Goal: Task Accomplishment & Management: Use online tool/utility

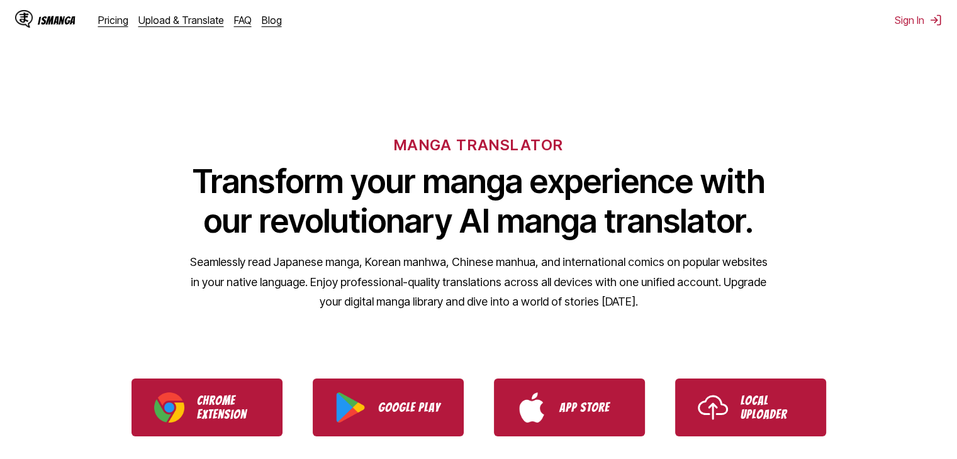
drag, startPoint x: 839, startPoint y: 340, endPoint x: 690, endPoint y: 61, distance: 316.1
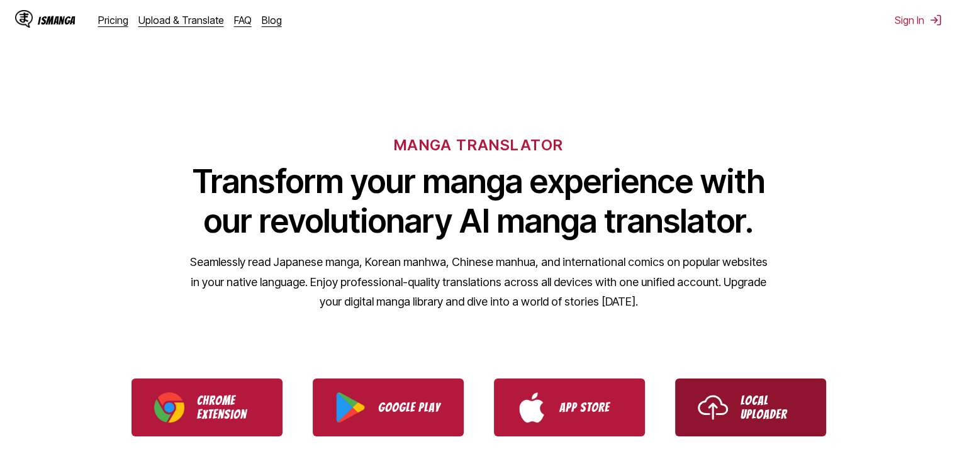
click at [782, 400] on p "Local Uploader" at bounding box center [772, 408] width 63 height 28
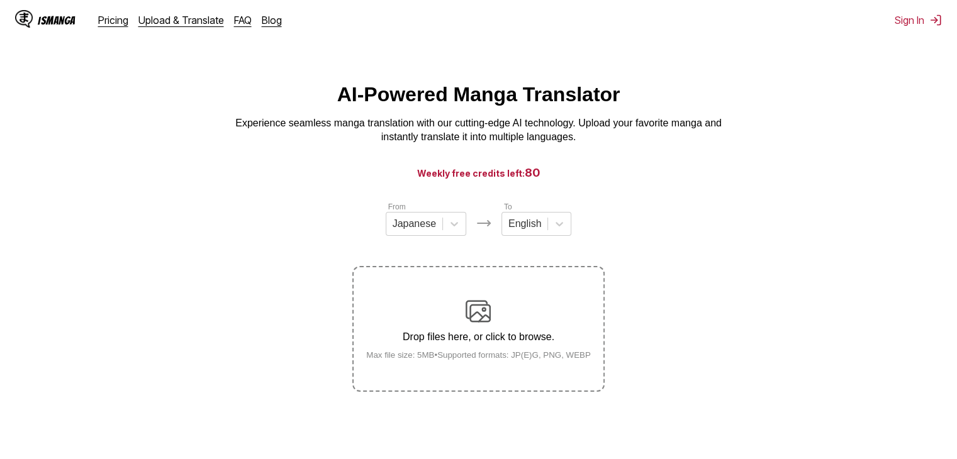
click at [487, 298] on label "Drop files here, or click to browse. Max file size: 5MB • Supported formats: JP…" at bounding box center [478, 328] width 249 height 123
click at [0, 0] on input "Drop files here, or click to browse. Max file size: 5MB • Supported formats: JP…" at bounding box center [0, 0] width 0 height 0
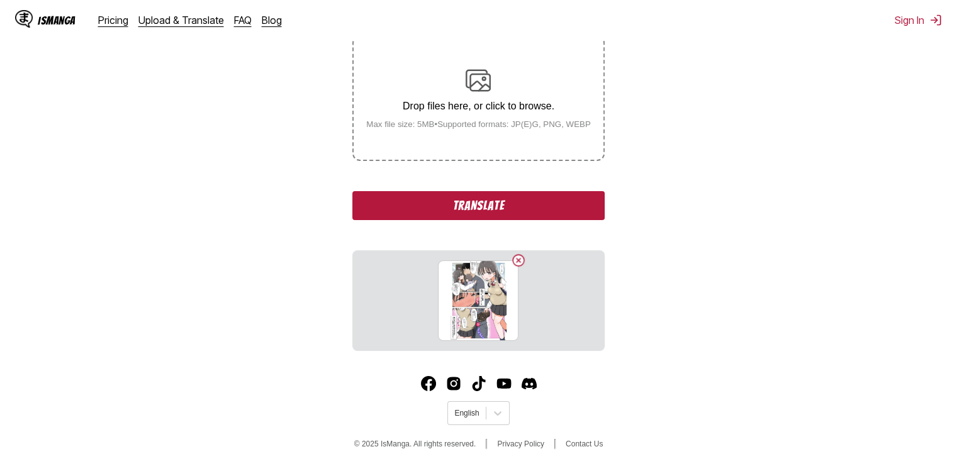
scroll to position [242, 0]
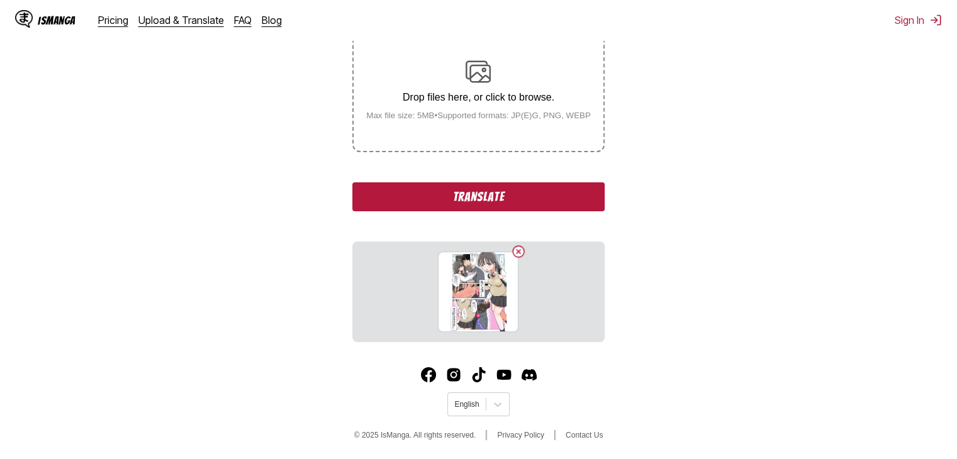
click at [508, 192] on button "Translate" at bounding box center [478, 196] width 252 height 29
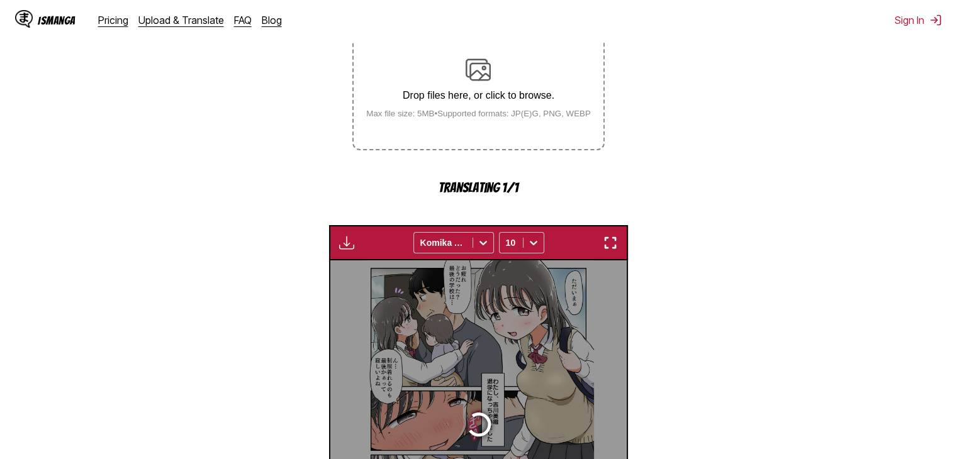
scroll to position [376, 0]
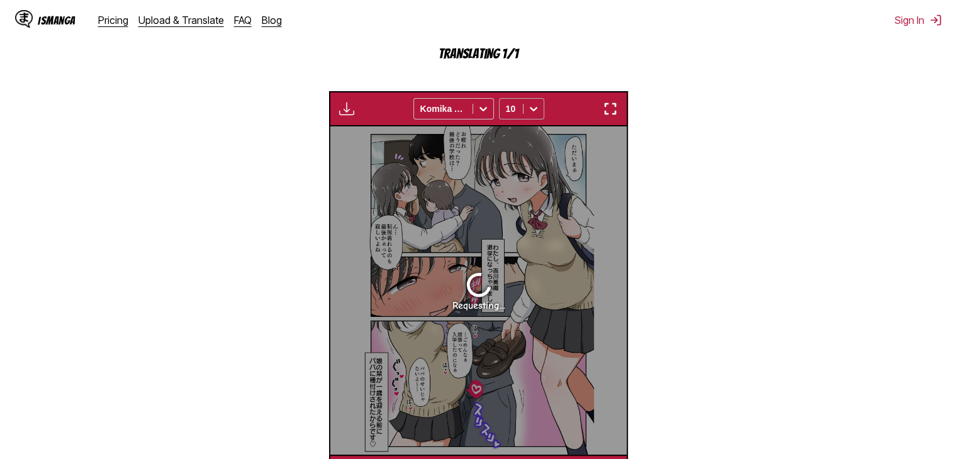
click at [529, 104] on icon at bounding box center [533, 109] width 13 height 13
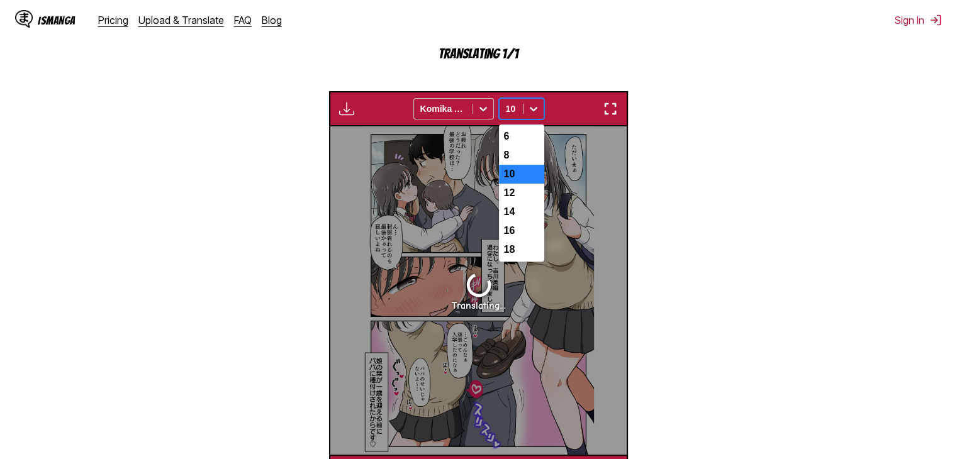
click at [529, 104] on icon at bounding box center [533, 109] width 13 height 13
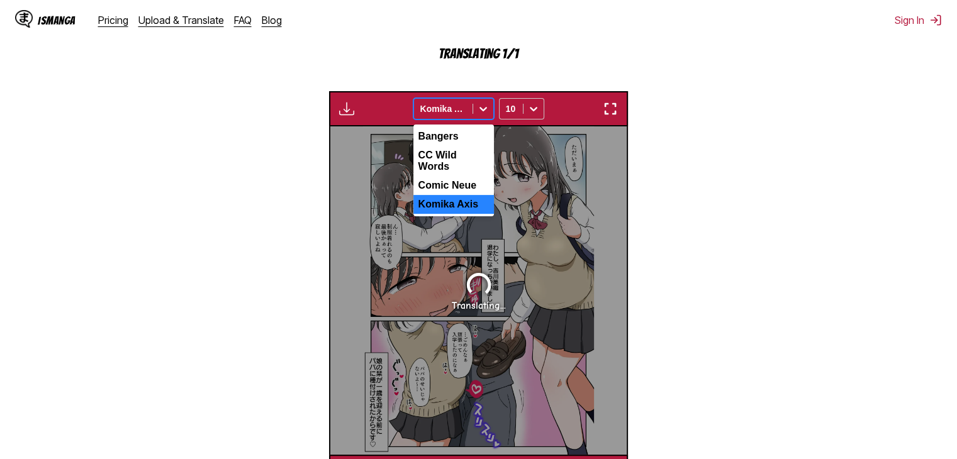
click at [483, 108] on icon at bounding box center [483, 109] width 13 height 13
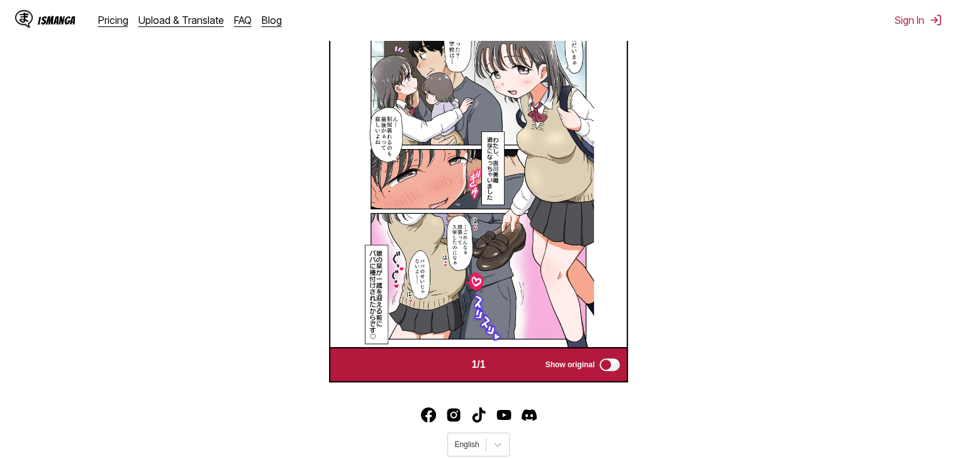
scroll to position [394, 0]
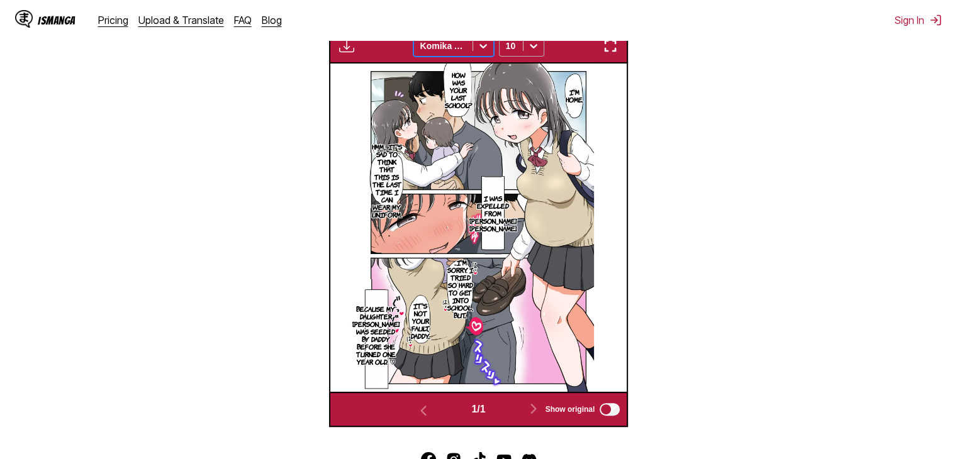
click at [534, 54] on div at bounding box center [533, 46] width 20 height 20
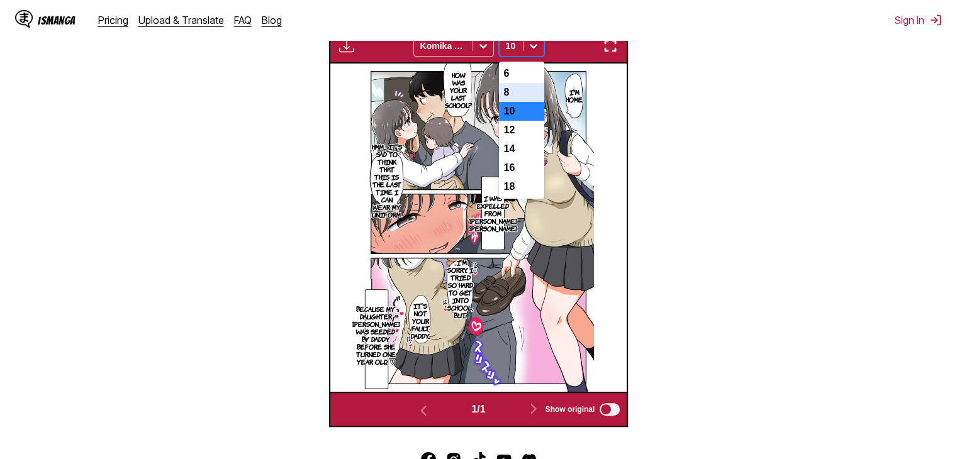
click at [530, 91] on div "8" at bounding box center [521, 92] width 45 height 19
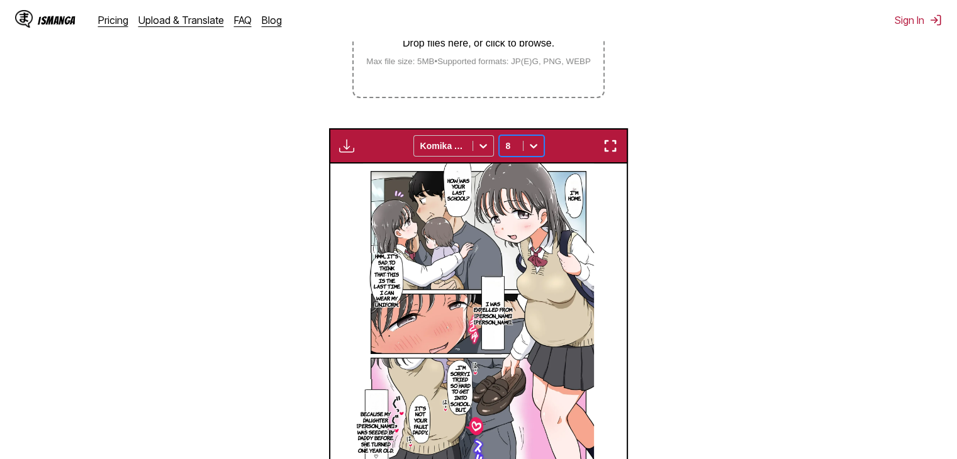
scroll to position [79, 0]
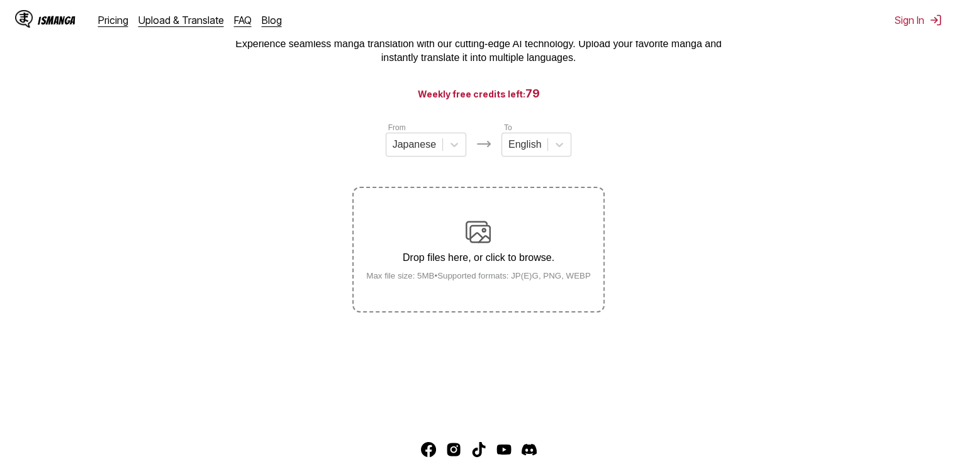
click at [523, 240] on div "Drop files here, or click to browse. Max file size: 5MB • Supported formats: JP…" at bounding box center [478, 250] width 245 height 61
click at [0, 0] on input "Drop files here, or click to browse. Max file size: 5MB • Supported formats: JP…" at bounding box center [0, 0] width 0 height 0
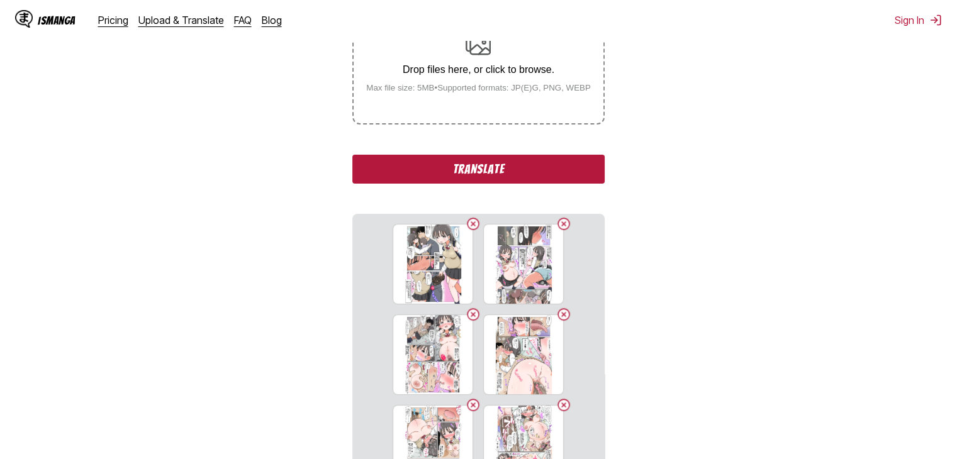
scroll to position [267, 0]
click at [529, 164] on button "Translate" at bounding box center [478, 169] width 252 height 29
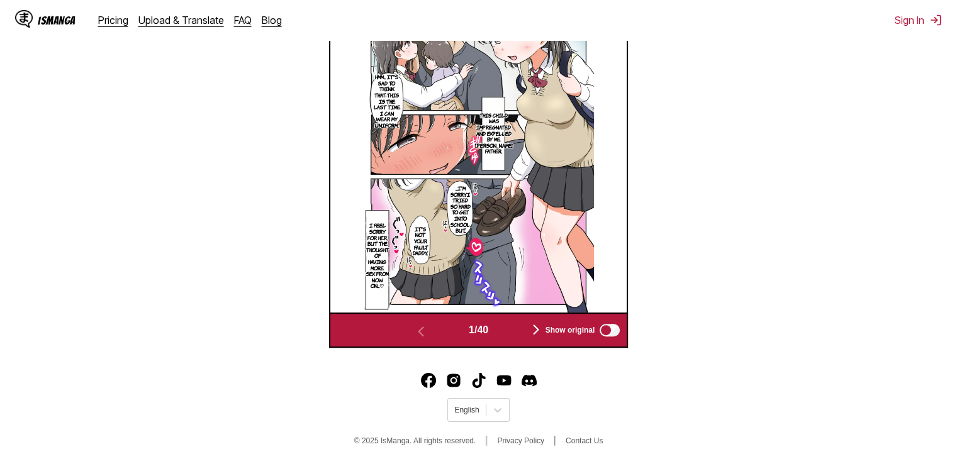
scroll to position [525, 0]
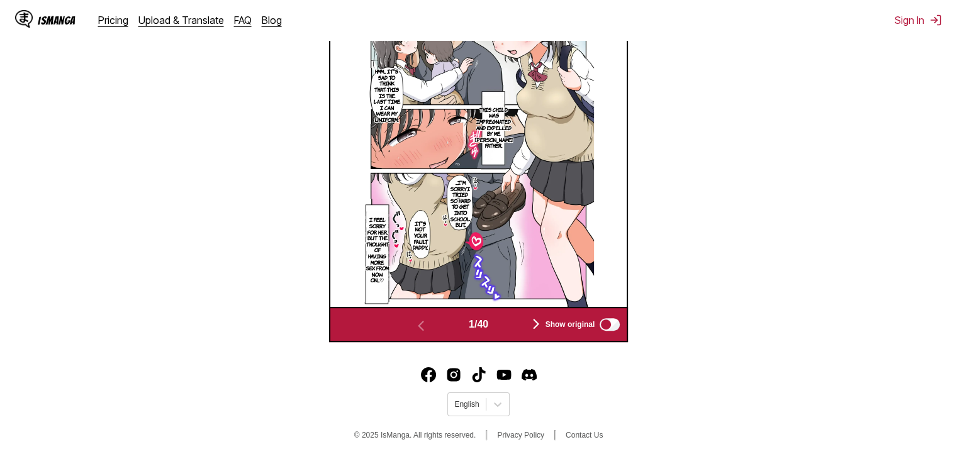
click at [537, 325] on img "button" at bounding box center [536, 323] width 15 height 15
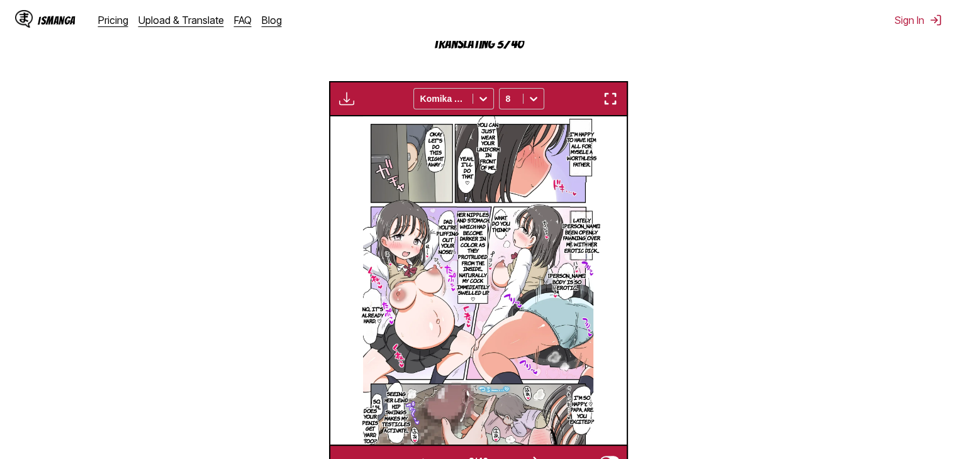
scroll to position [504, 0]
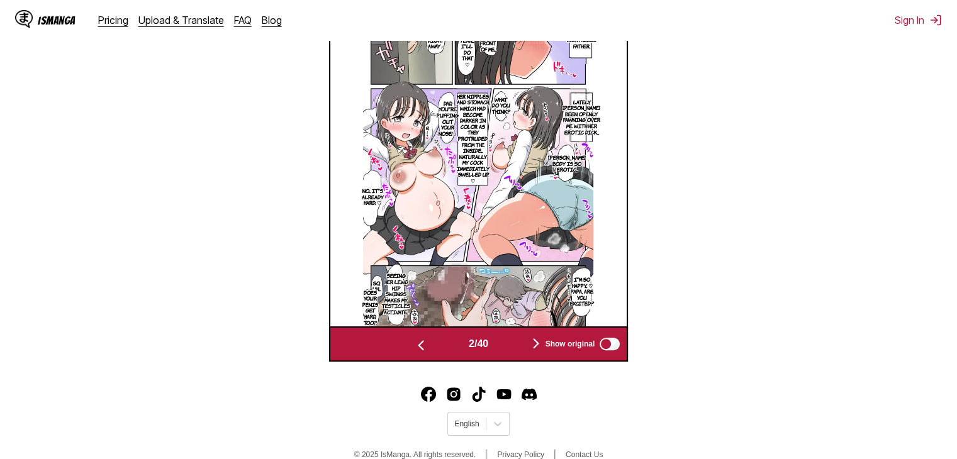
click at [537, 343] on img "button" at bounding box center [536, 343] width 15 height 15
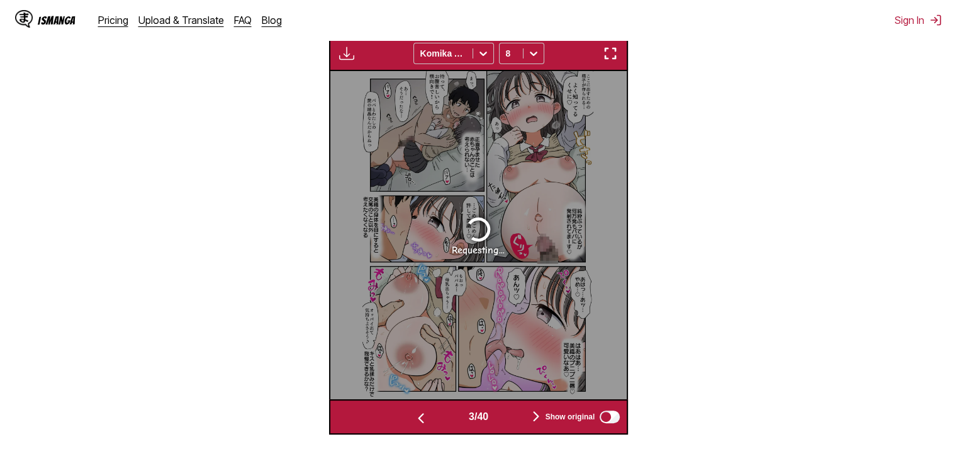
scroll to position [441, 0]
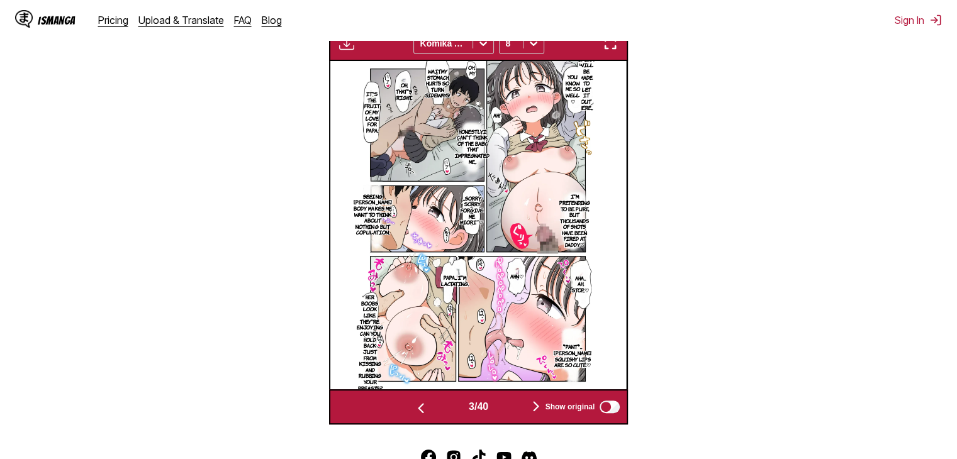
click at [420, 406] on img "button" at bounding box center [420, 408] width 15 height 15
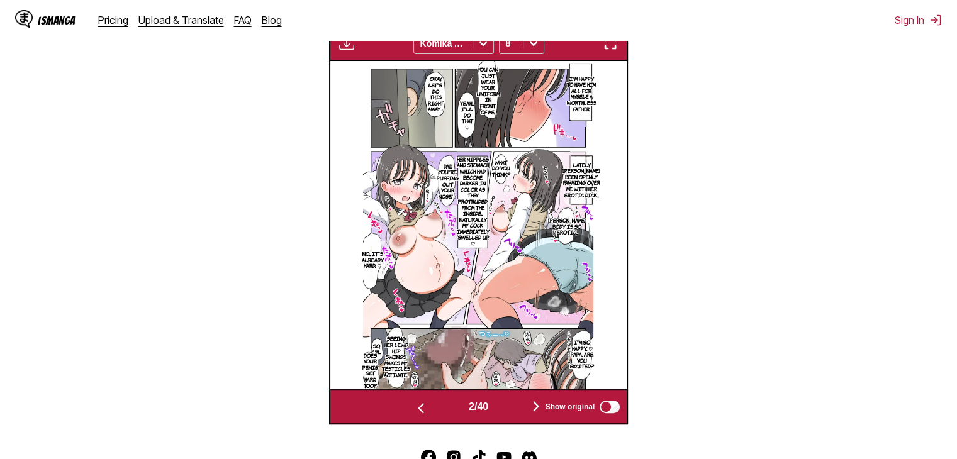
click at [420, 406] on img "button" at bounding box center [420, 408] width 15 height 15
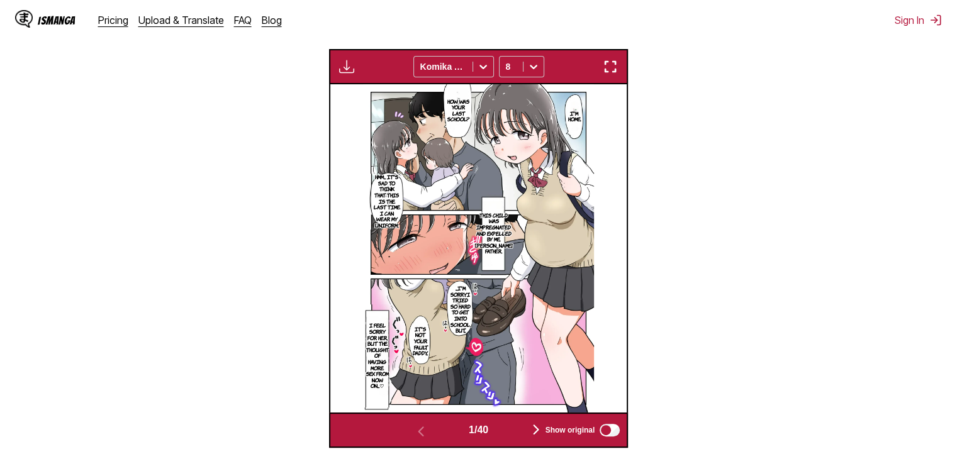
scroll to position [378, 0]
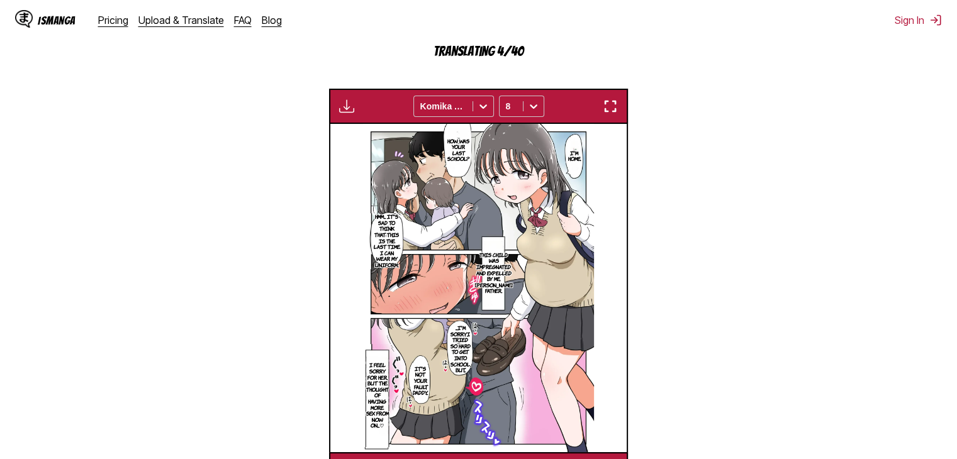
click at [340, 102] on img "button" at bounding box center [346, 106] width 15 height 15
click at [252, 147] on section "From Japanese To English Drop files here, or click to browse. Max file size: 5M…" at bounding box center [478, 155] width 937 height 665
click at [346, 110] on img "button" at bounding box center [346, 106] width 15 height 15
click at [354, 129] on small "Available for premium users only" at bounding box center [366, 135] width 53 height 64
click at [289, 176] on section "From Japanese To English Drop files here, or click to browse. Max file size: 5M…" at bounding box center [478, 155] width 937 height 665
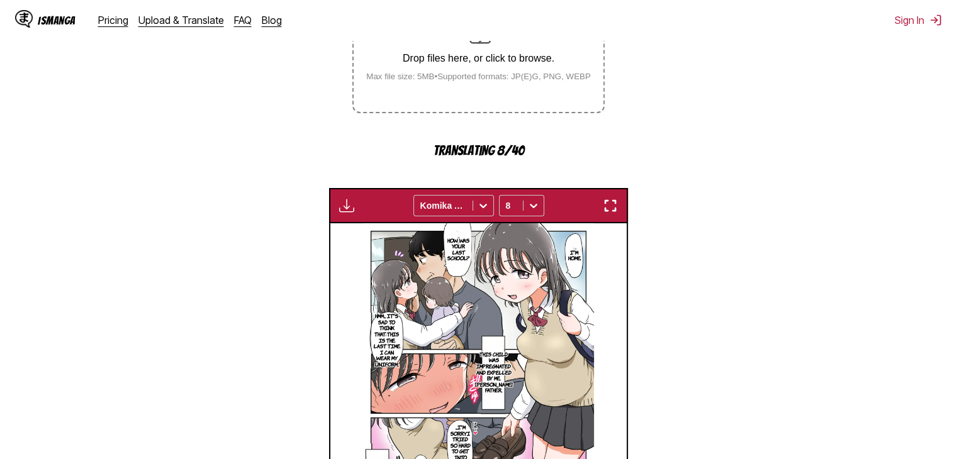
scroll to position [337, 0]
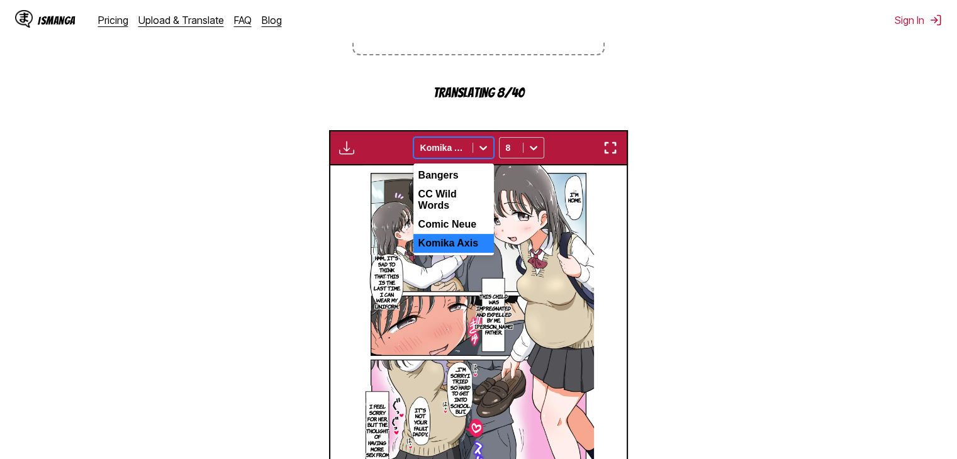
click at [450, 149] on div at bounding box center [443, 148] width 46 height 13
click at [469, 215] on div "Comic Neue" at bounding box center [453, 224] width 81 height 19
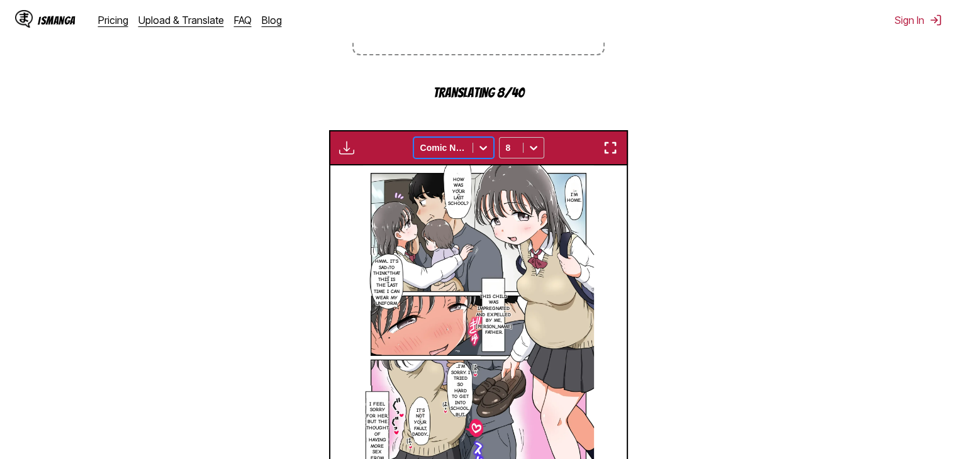
click at [461, 142] on div at bounding box center [443, 148] width 46 height 13
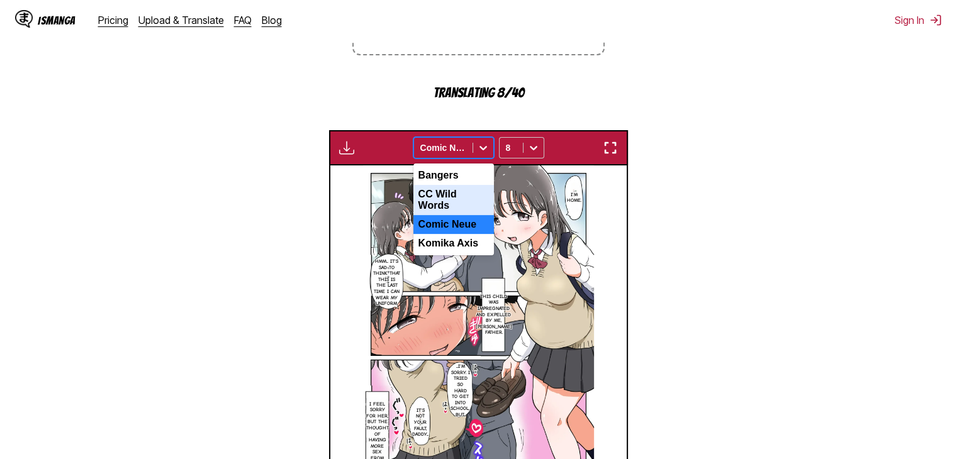
click at [458, 189] on div "CC Wild Words" at bounding box center [453, 200] width 81 height 30
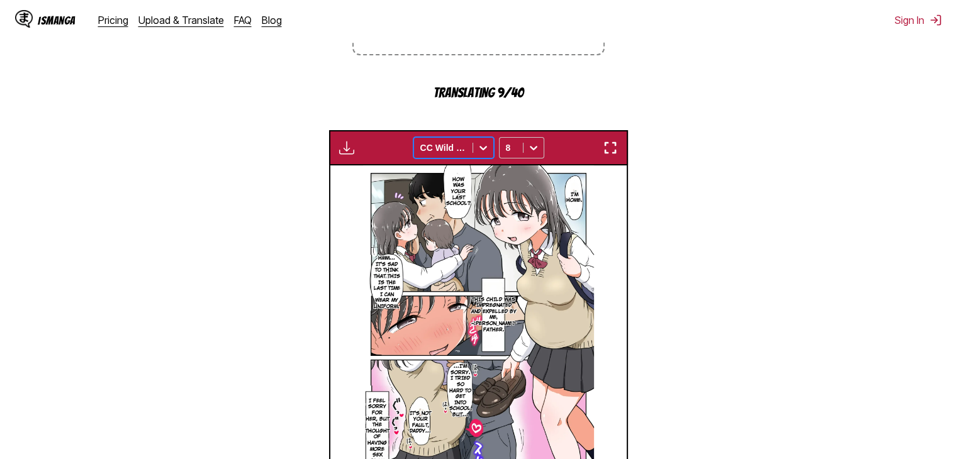
click at [461, 152] on div at bounding box center [443, 148] width 46 height 13
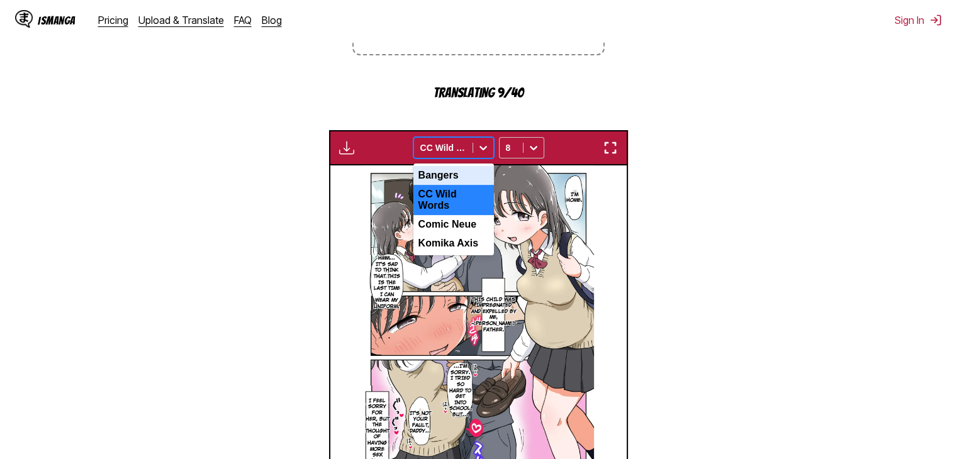
click at [449, 181] on div "Bangers" at bounding box center [453, 175] width 81 height 19
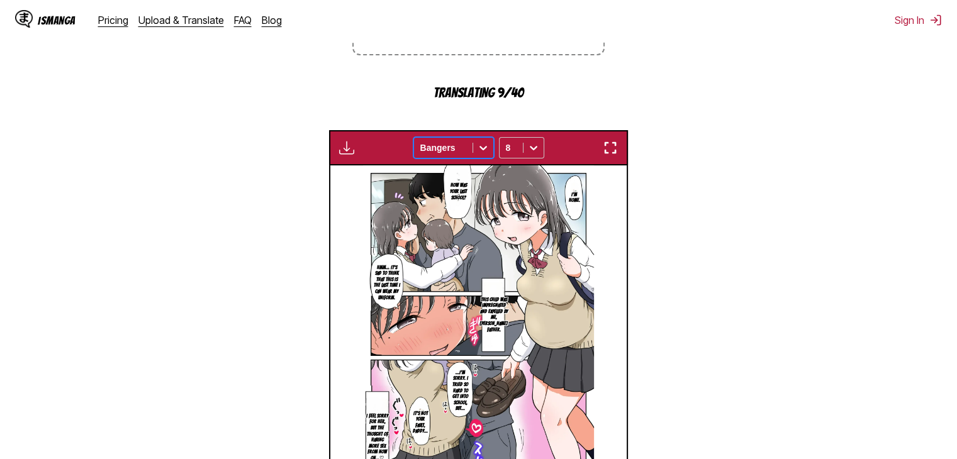
click at [467, 150] on div "Bangers" at bounding box center [443, 148] width 59 height 18
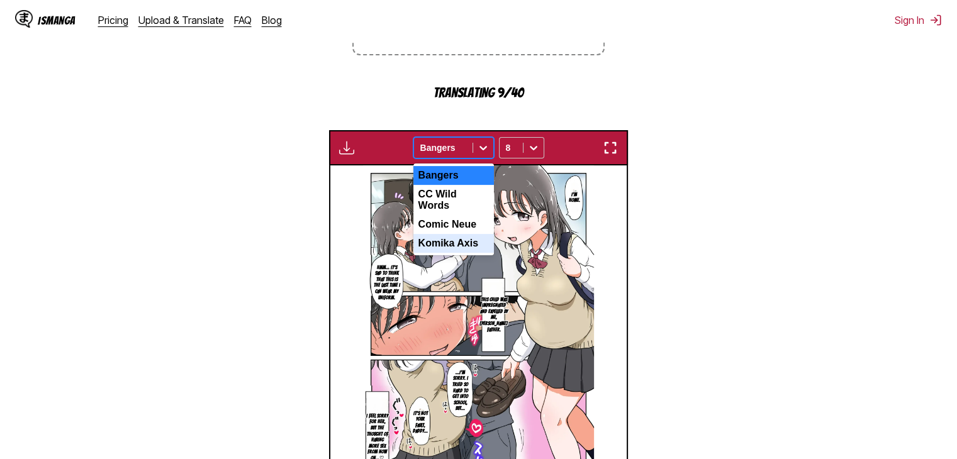
click at [456, 240] on div "Komika Axis" at bounding box center [453, 243] width 81 height 19
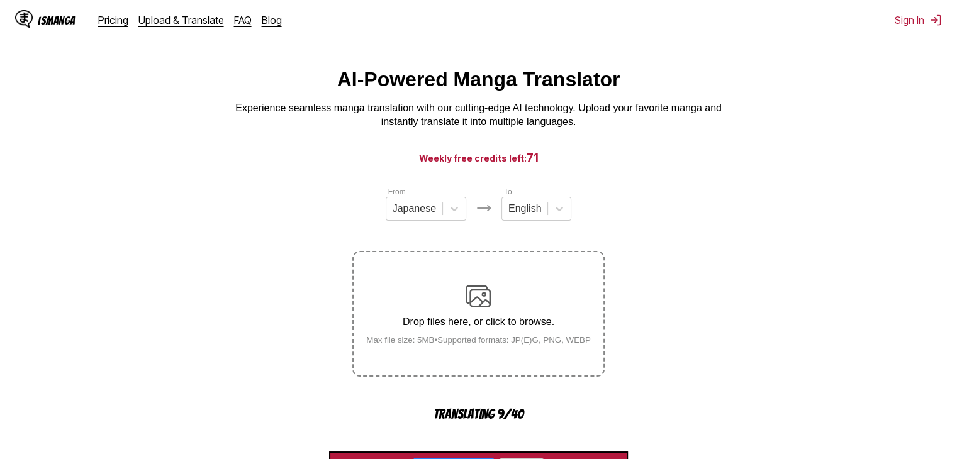
scroll to position [0, 0]
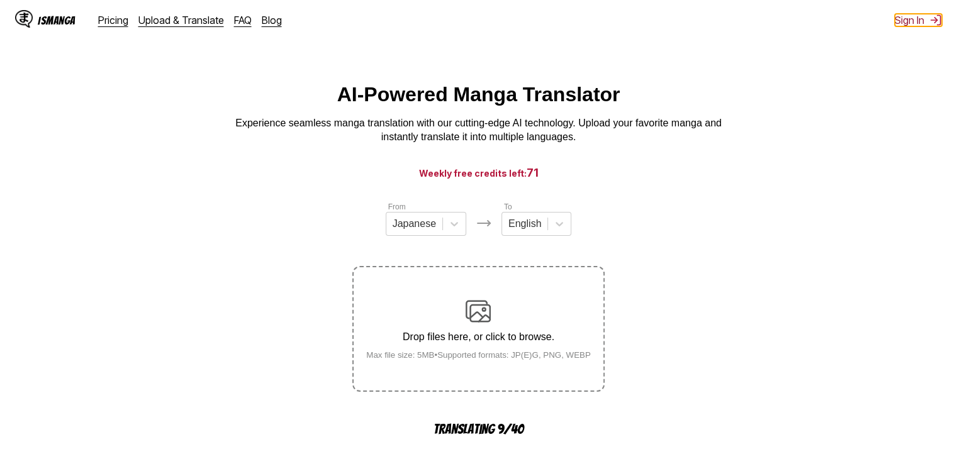
click at [925, 21] on button "Sign In" at bounding box center [918, 20] width 47 height 13
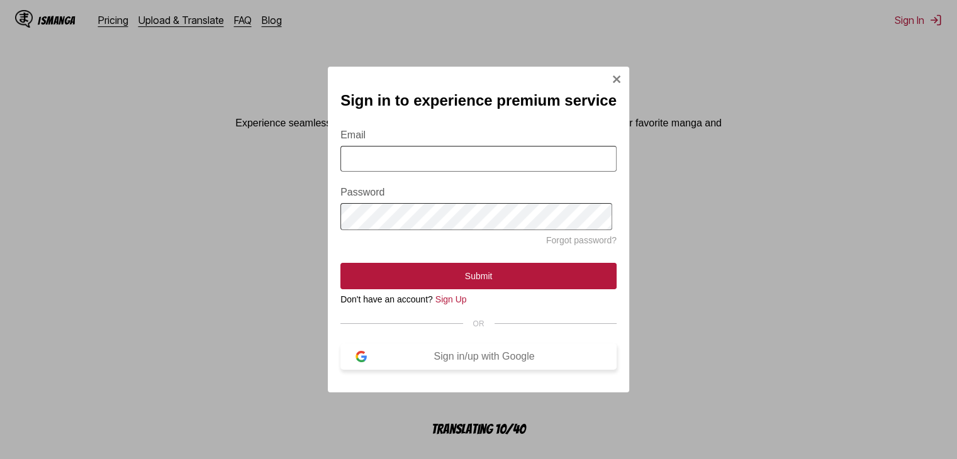
click at [476, 362] on div "Sign in/up with Google" at bounding box center [484, 356] width 235 height 11
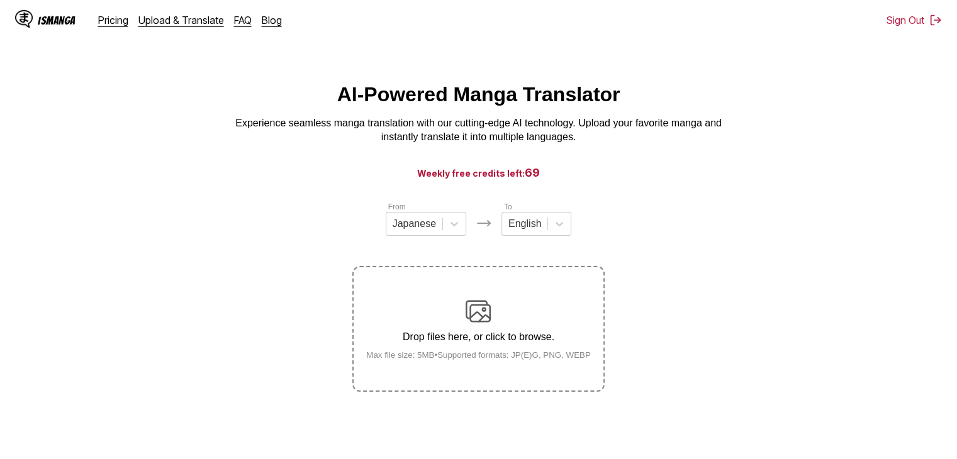
click at [522, 305] on div "Drop files here, or click to browse. Max file size: 5MB • Supported formats: JP…" at bounding box center [478, 329] width 245 height 61
click at [0, 0] on input "Drop files here, or click to browse. Max file size: 5MB • Supported formats: JP…" at bounding box center [0, 0] width 0 height 0
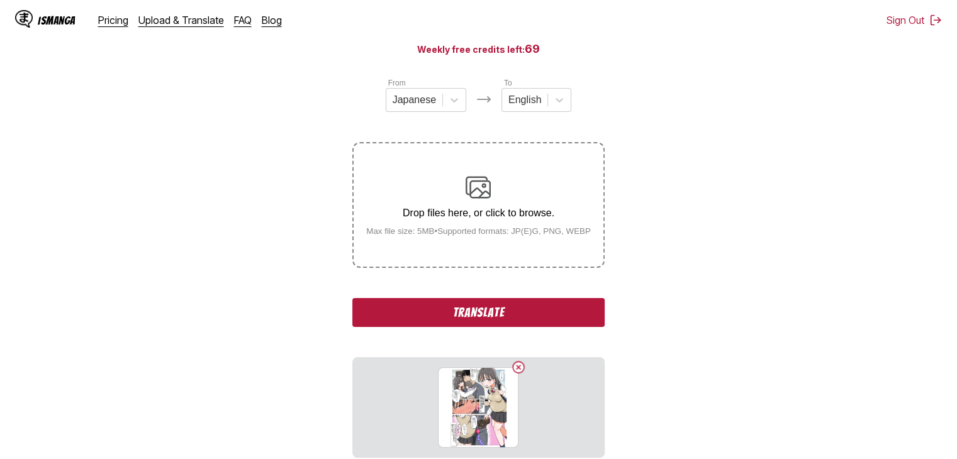
scroll to position [126, 0]
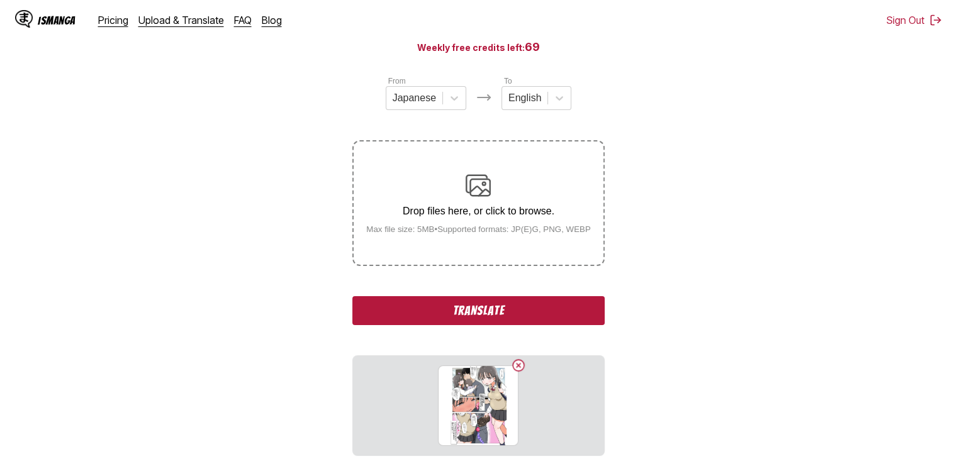
click at [486, 313] on button "Translate" at bounding box center [478, 310] width 252 height 29
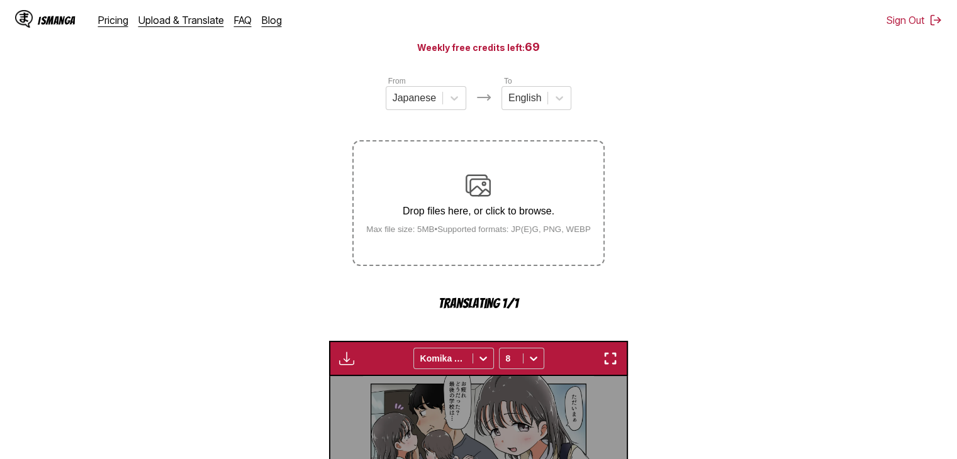
scroll to position [376, 0]
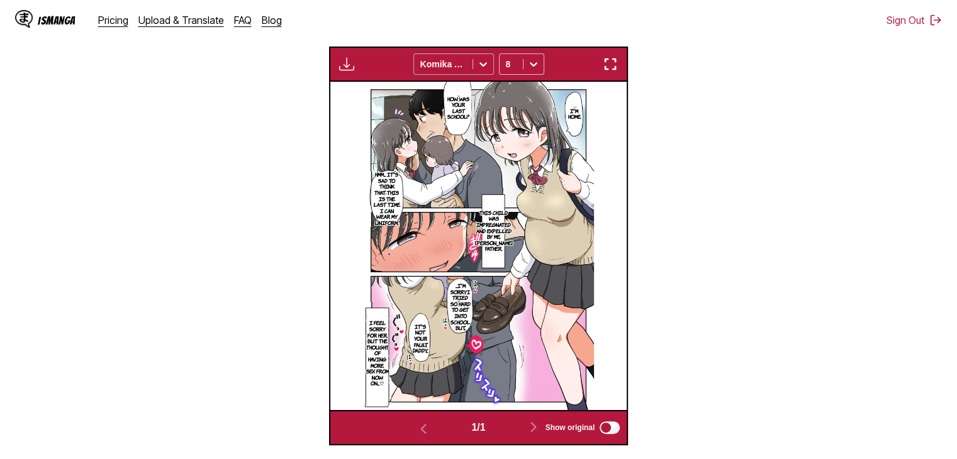
click at [473, 67] on div at bounding box center [483, 64] width 20 height 20
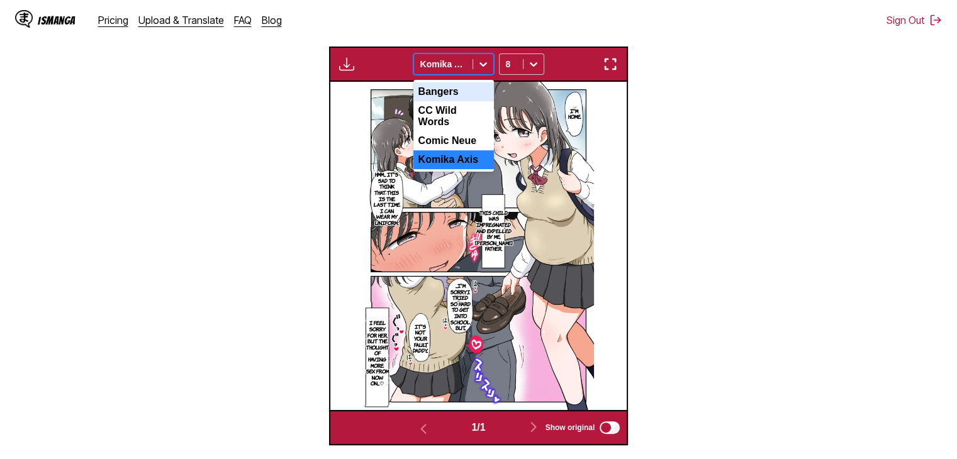
click at [473, 67] on div at bounding box center [483, 64] width 20 height 20
click at [446, 70] on div at bounding box center [443, 64] width 46 height 13
click at [461, 111] on div "CC Wild Words" at bounding box center [453, 116] width 81 height 30
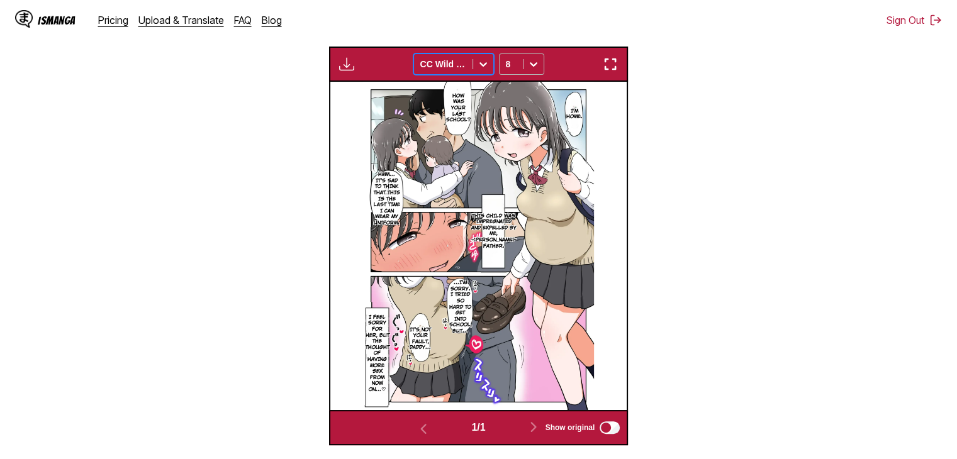
click at [528, 68] on icon at bounding box center [533, 64] width 13 height 13
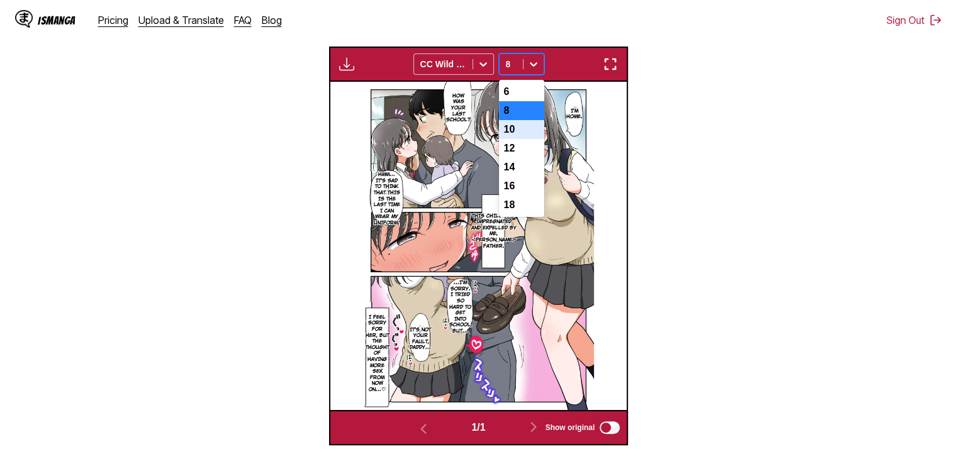
click at [529, 133] on div "10" at bounding box center [521, 129] width 45 height 19
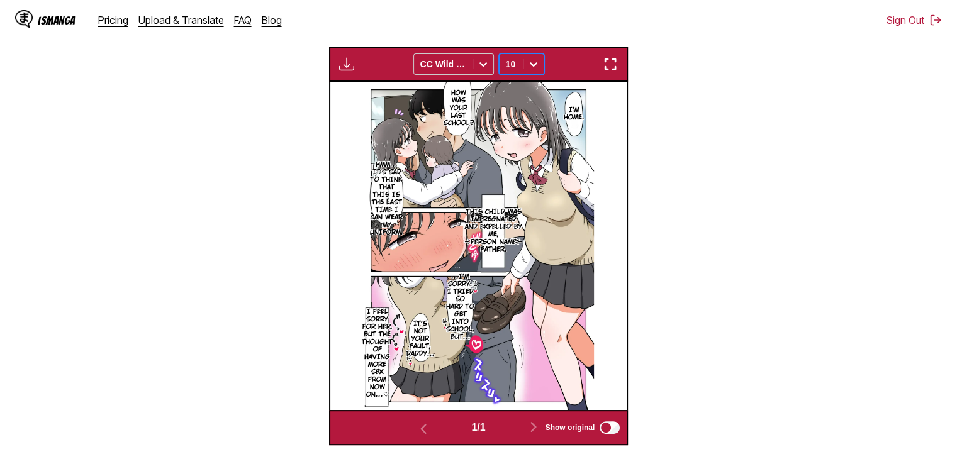
click at [511, 73] on div "10" at bounding box center [511, 64] width 23 height 18
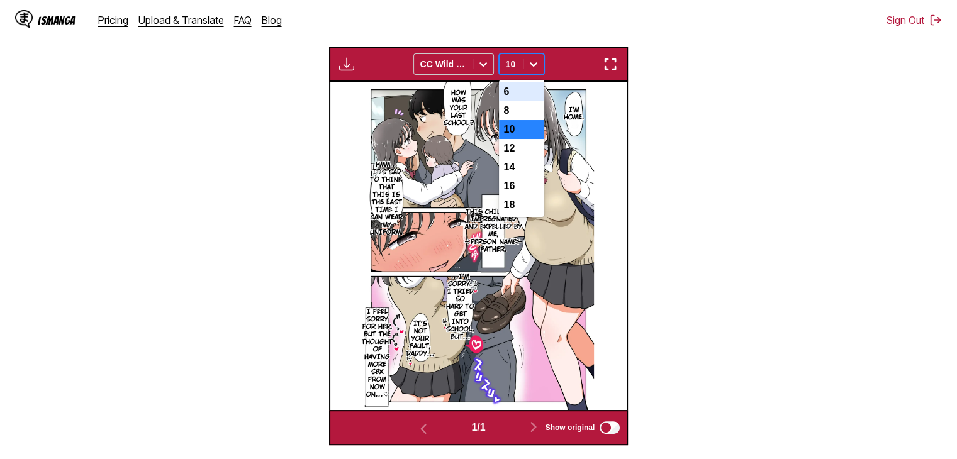
click at [517, 91] on div "6" at bounding box center [521, 91] width 45 height 19
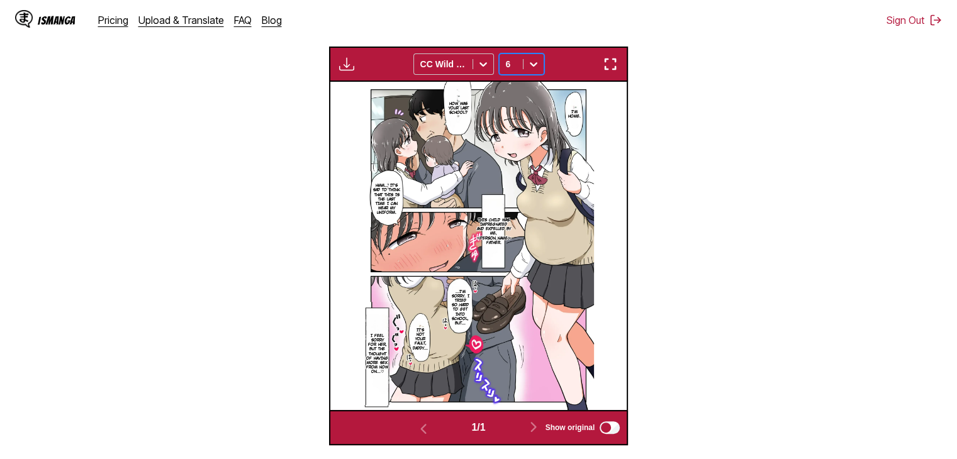
click at [521, 61] on div "6" at bounding box center [511, 64] width 23 height 18
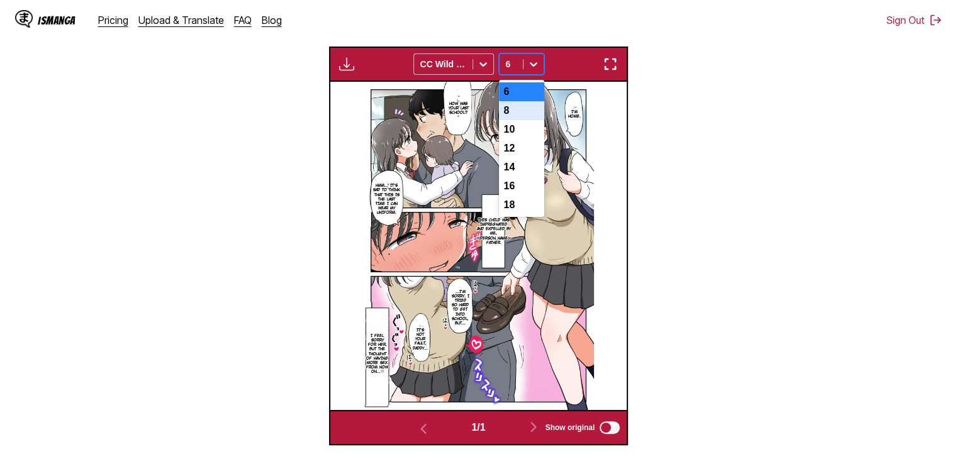
click at [518, 110] on div "8" at bounding box center [521, 110] width 45 height 19
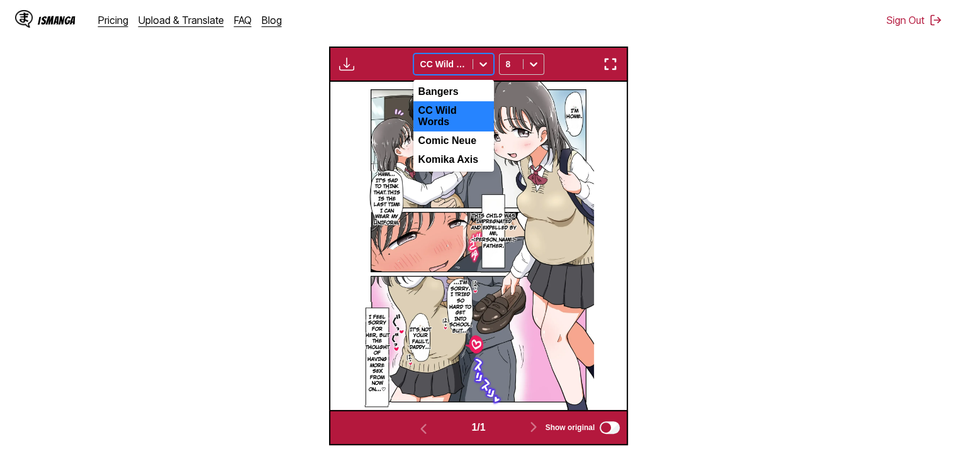
click at [435, 64] on div at bounding box center [443, 64] width 46 height 13
click at [460, 131] on div "Comic Neue" at bounding box center [453, 140] width 81 height 19
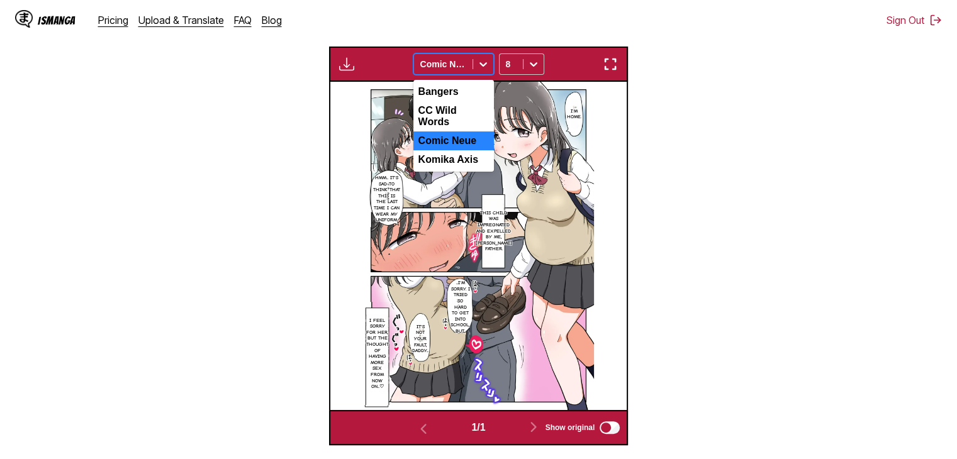
click at [466, 65] on div at bounding box center [443, 64] width 46 height 13
click at [468, 150] on div "Komika Axis" at bounding box center [453, 159] width 81 height 19
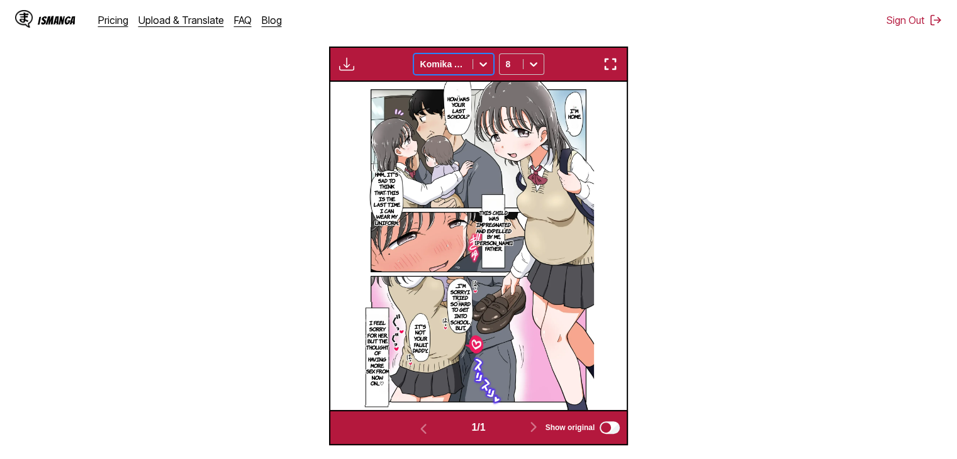
click at [465, 73] on div "Komika Axis" at bounding box center [443, 64] width 59 height 18
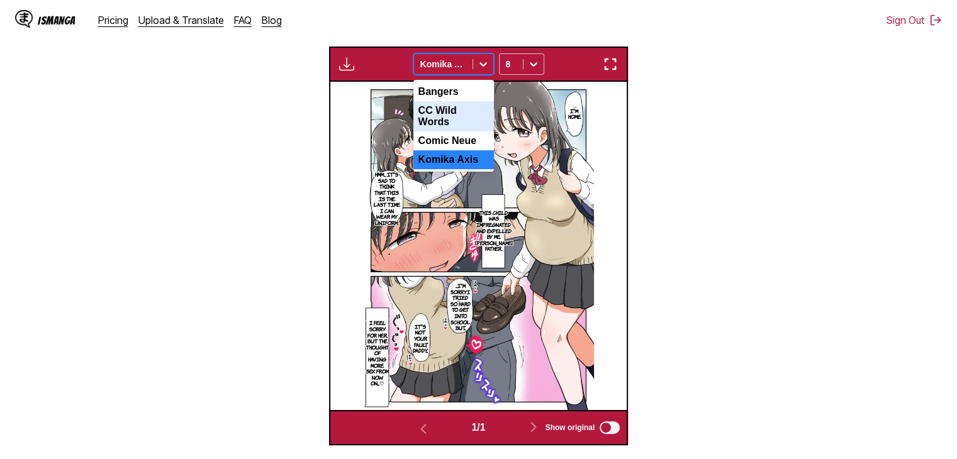
click at [473, 105] on div "CC Wild Words" at bounding box center [453, 116] width 81 height 30
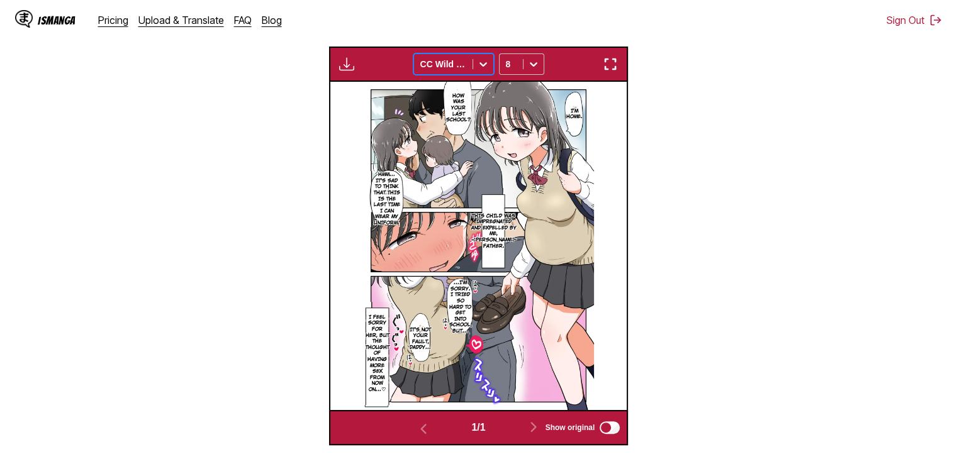
click at [471, 76] on div "Download Panel Download All option CC Wild Words, selected. CC Wild Words 8" at bounding box center [478, 64] width 299 height 35
click at [458, 65] on div at bounding box center [443, 64] width 46 height 13
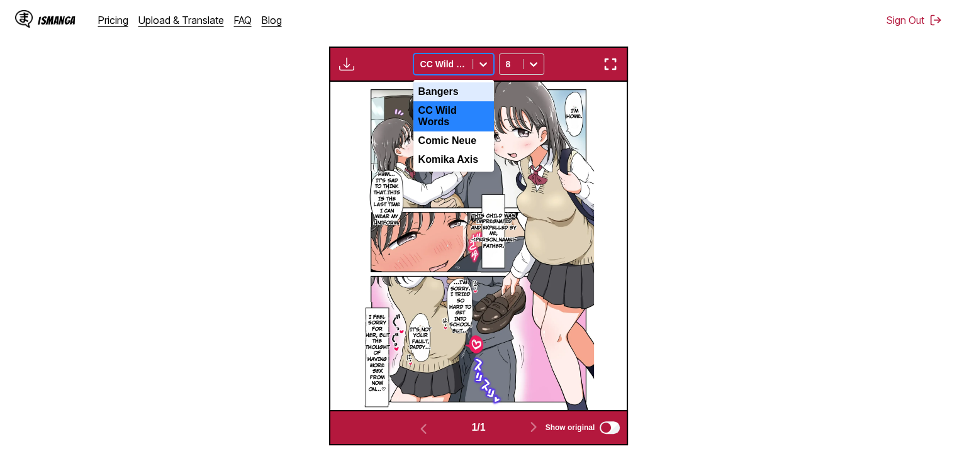
click at [460, 93] on div "Bangers" at bounding box center [453, 91] width 81 height 19
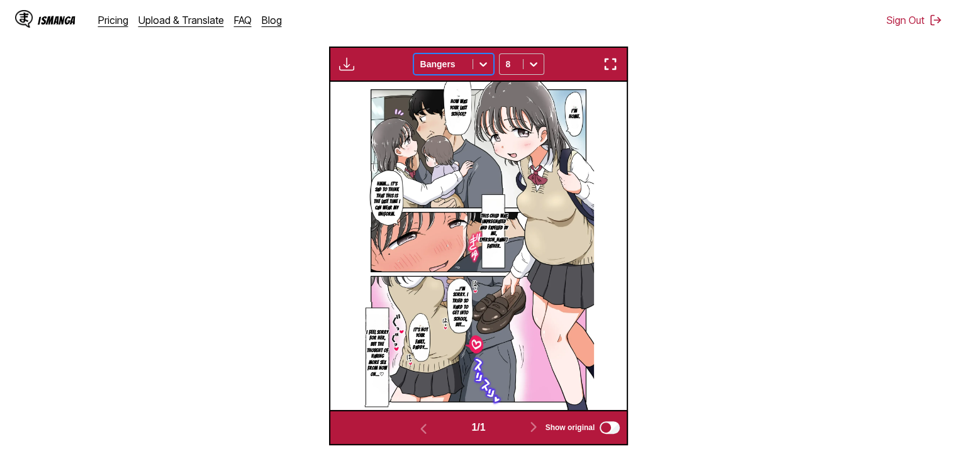
click at [467, 59] on div "Bangers" at bounding box center [443, 64] width 59 height 18
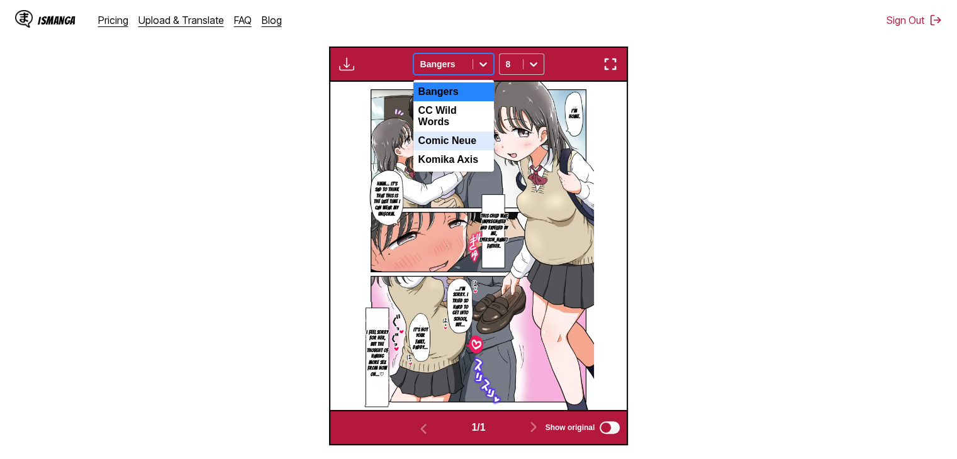
click at [469, 131] on div "Comic Neue" at bounding box center [453, 140] width 81 height 19
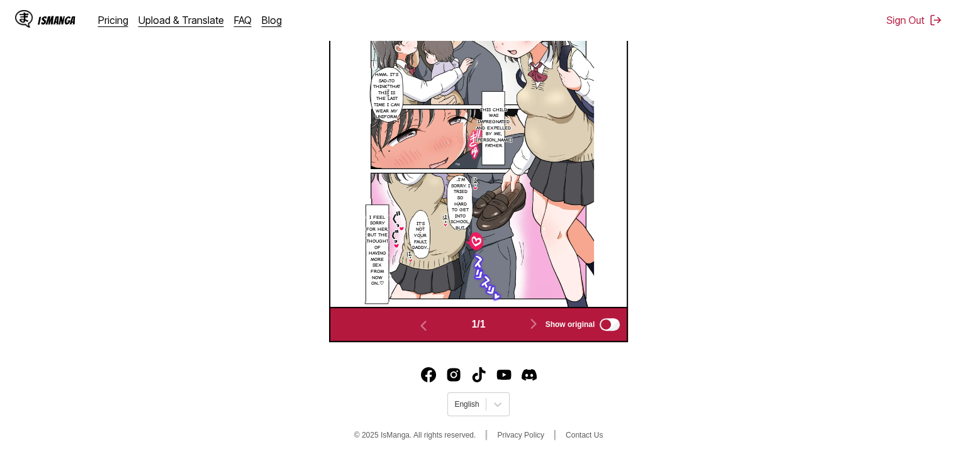
scroll to position [292, 0]
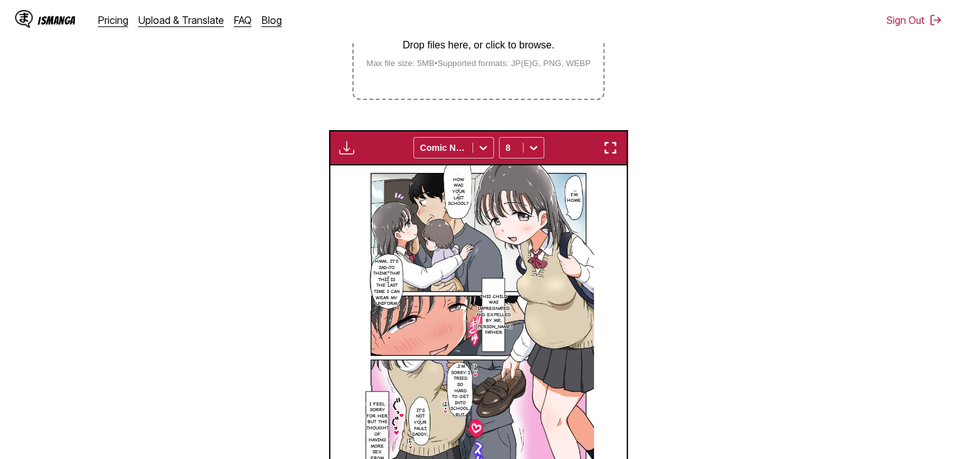
click at [342, 141] on div "Download Panel Download All Comic Neue 8" at bounding box center [478, 147] width 299 height 35
click at [347, 151] on img "button" at bounding box center [346, 147] width 15 height 15
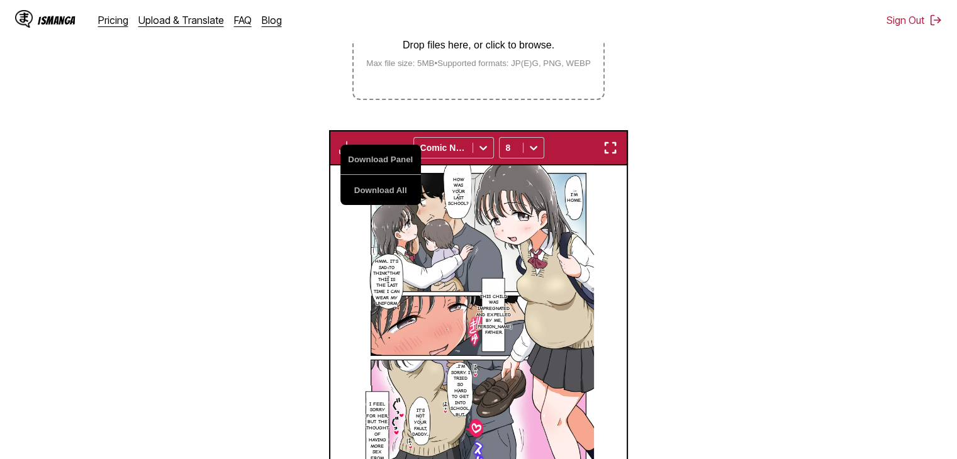
click at [255, 150] on section "From Japanese To English Drop files here, or click to browse. Max file size: 5M…" at bounding box center [478, 219] width 937 height 620
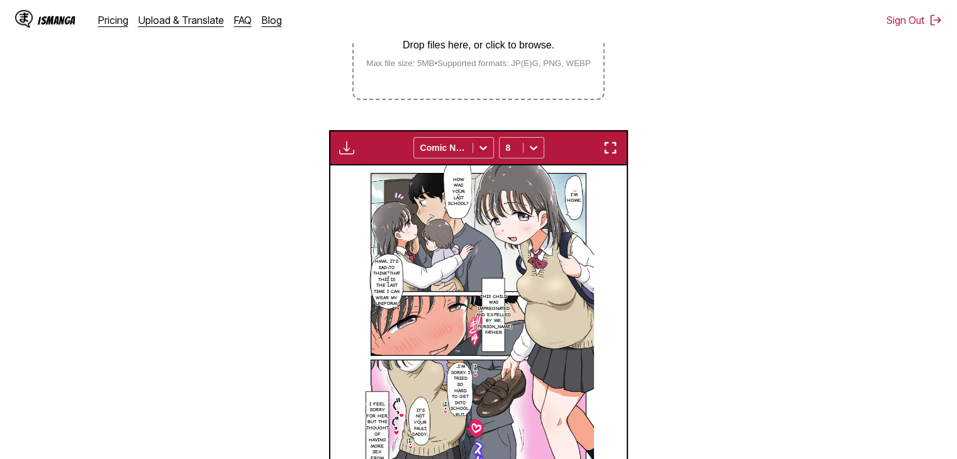
click at [340, 147] on img "button" at bounding box center [346, 147] width 15 height 15
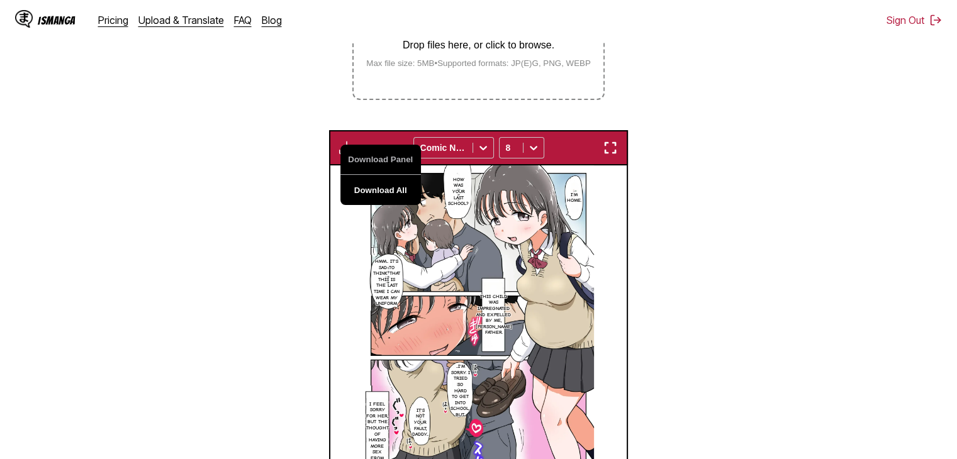
click at [355, 181] on button "Download All" at bounding box center [380, 190] width 81 height 30
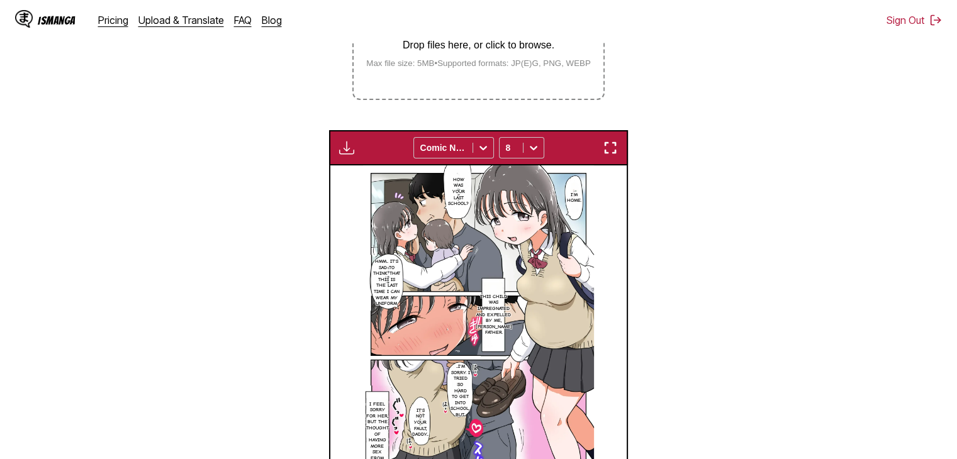
click at [803, 318] on section "From Japanese To English Drop files here, or click to browse. Max file size: 5M…" at bounding box center [478, 219] width 937 height 620
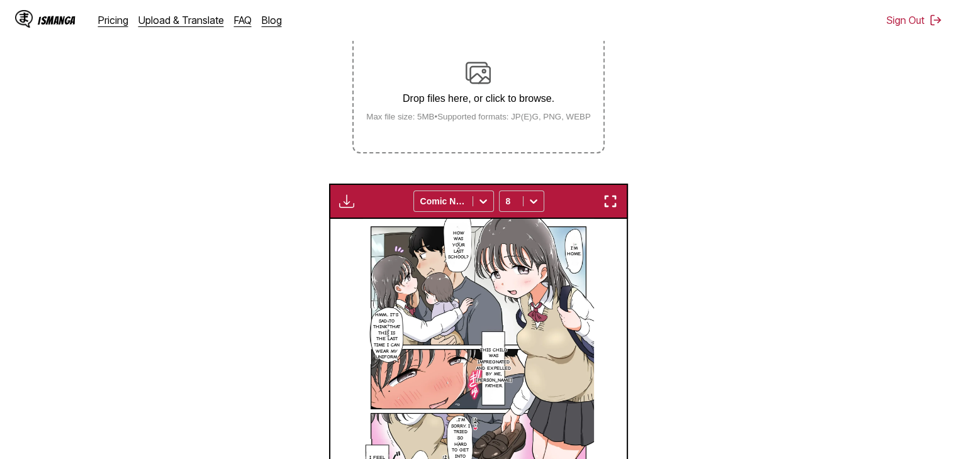
scroll to position [103, 0]
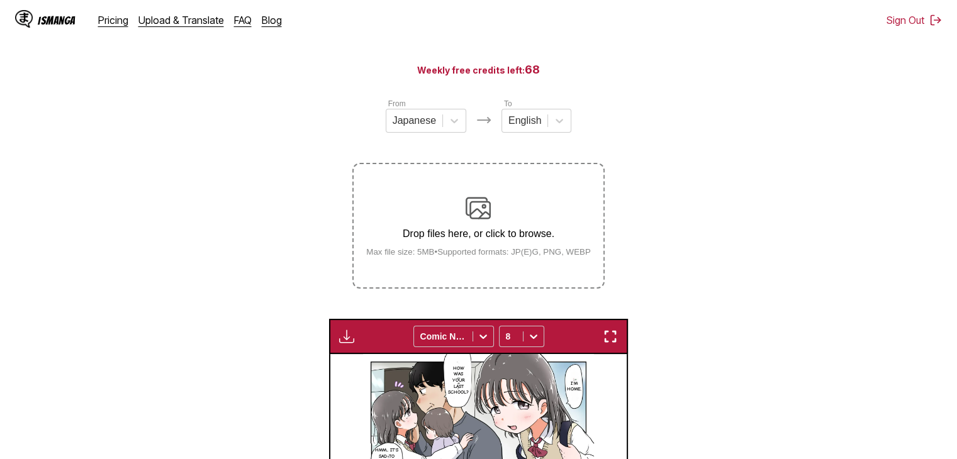
click at [569, 189] on label "Drop files here, or click to browse. Max file size: 5MB • Supported formats: JP…" at bounding box center [478, 225] width 249 height 123
click at [0, 0] on input "Drop files here, or click to browse. Max file size: 5MB • Supported formats: JP…" at bounding box center [0, 0] width 0 height 0
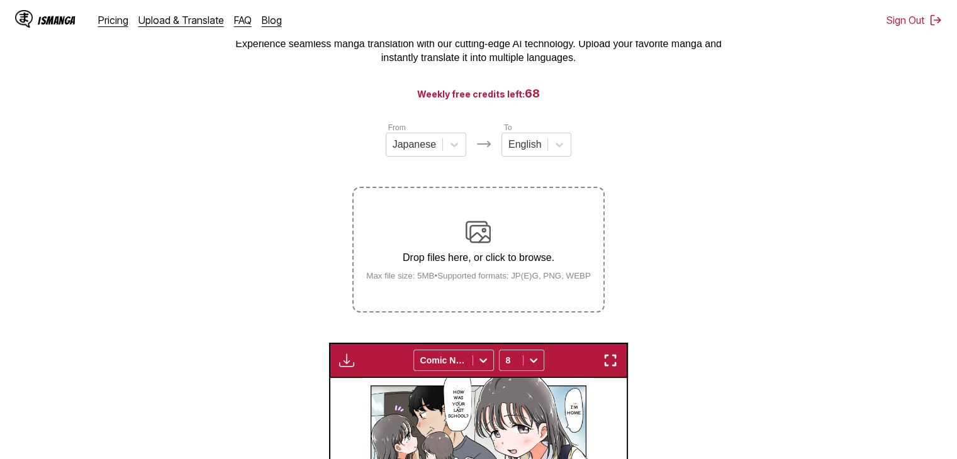
scroll to position [0, 0]
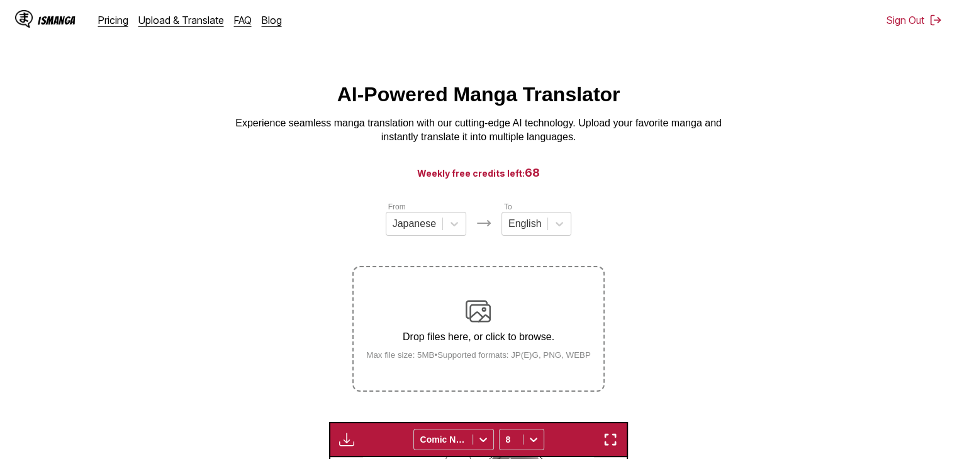
click at [463, 305] on div "Drop files here, or click to browse. Max file size: 5MB • Supported formats: JP…" at bounding box center [478, 329] width 245 height 61
click at [0, 0] on input "Drop files here, or click to browse. Max file size: 5MB • Supported formats: JP…" at bounding box center [0, 0] width 0 height 0
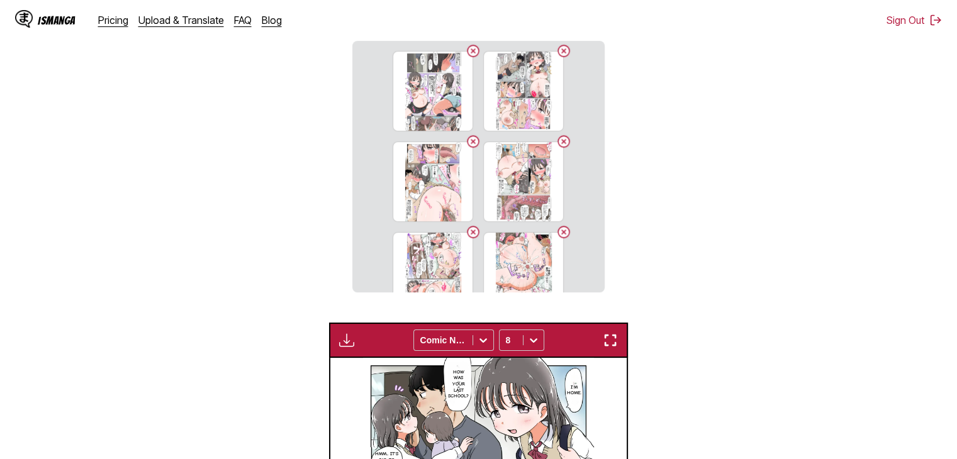
scroll to position [252, 0]
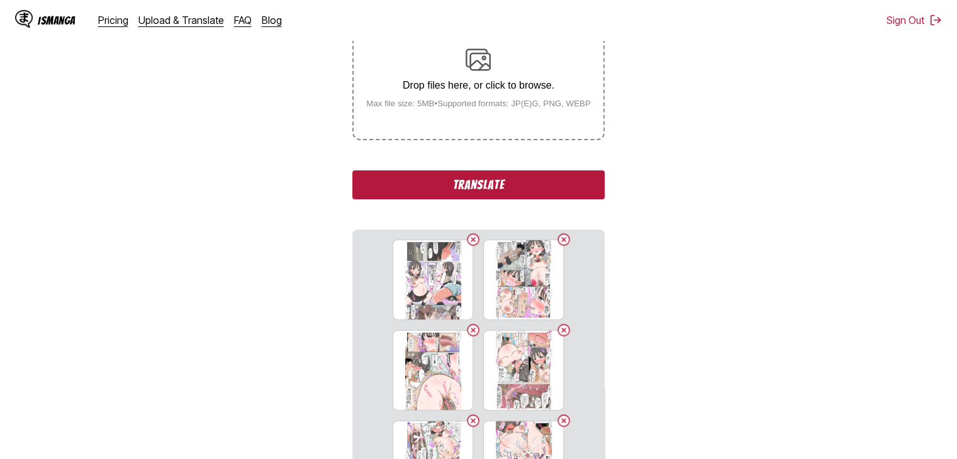
click at [478, 186] on button "Translate" at bounding box center [478, 185] width 252 height 29
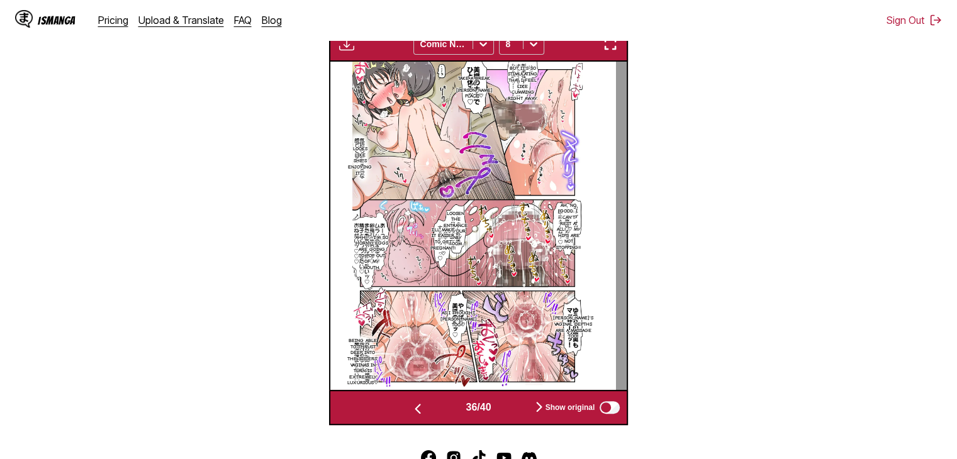
scroll to position [0, 10691]
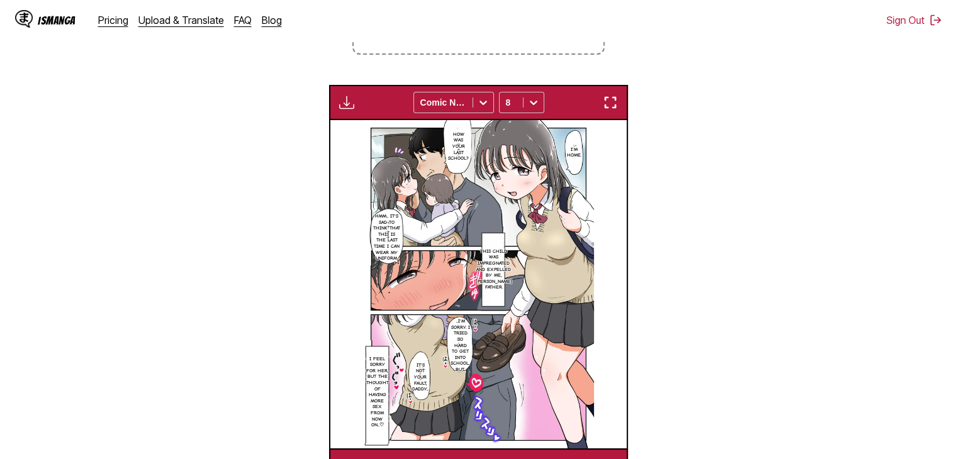
scroll to position [332, 0]
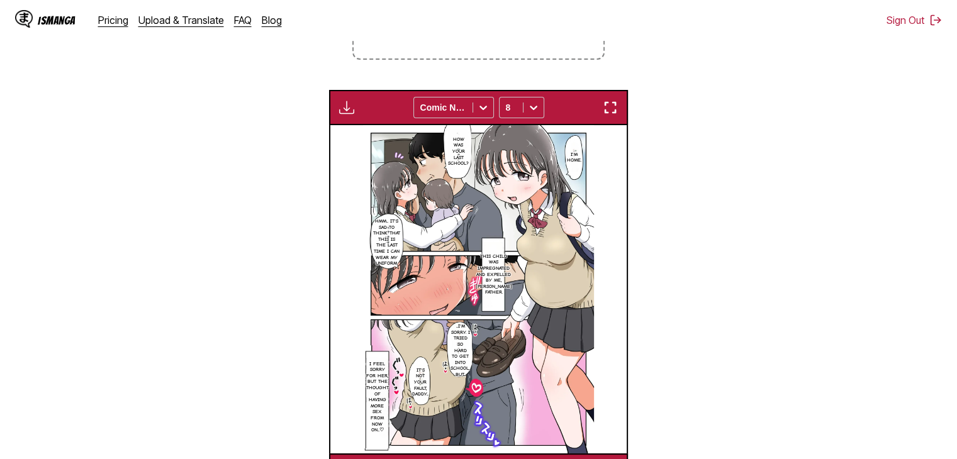
click at [348, 104] on img "button" at bounding box center [346, 107] width 15 height 15
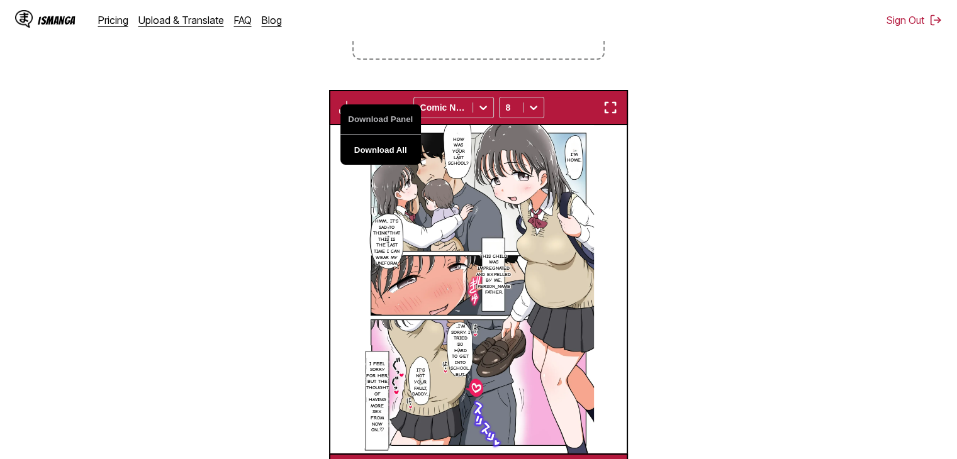
click at [384, 150] on button "Download All" at bounding box center [380, 150] width 81 height 30
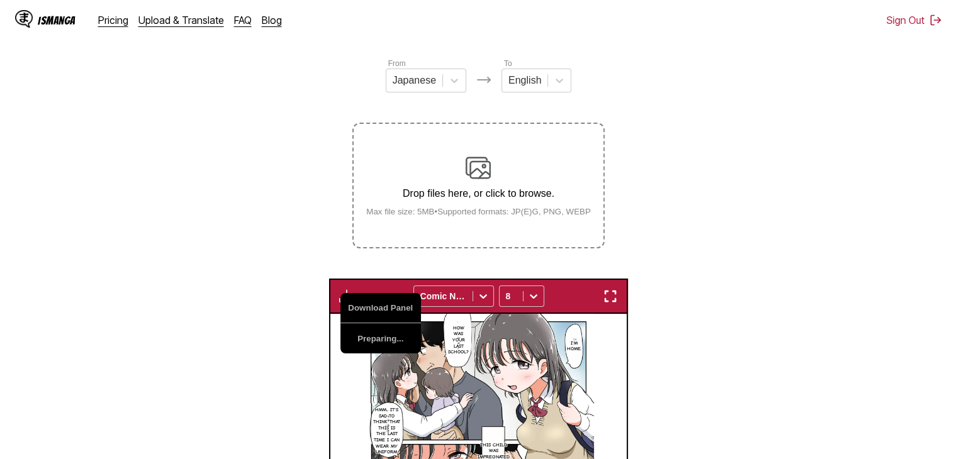
scroll to position [18, 0]
